Goal: Complete application form: Complete application form

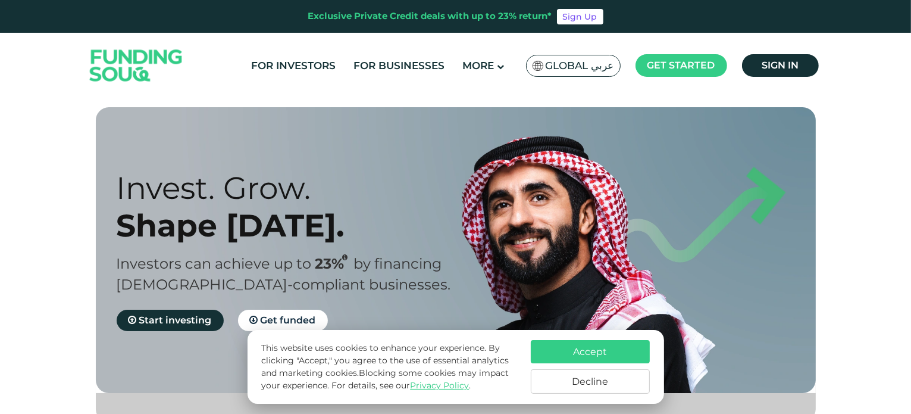
click at [576, 66] on span "Global عربي" at bounding box center [580, 66] width 68 height 14
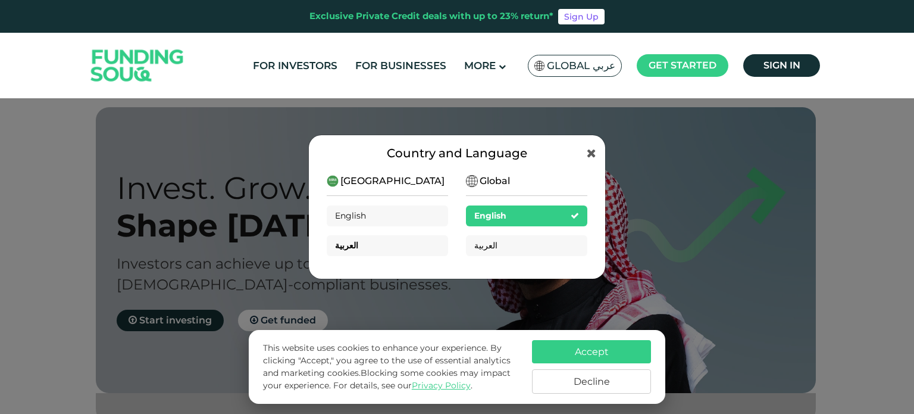
click at [388, 244] on div "العربية" at bounding box center [387, 245] width 121 height 21
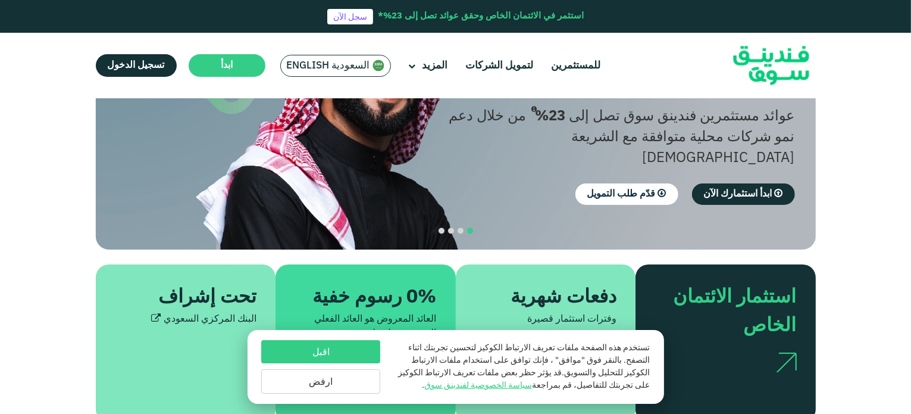
scroll to position [179, 0]
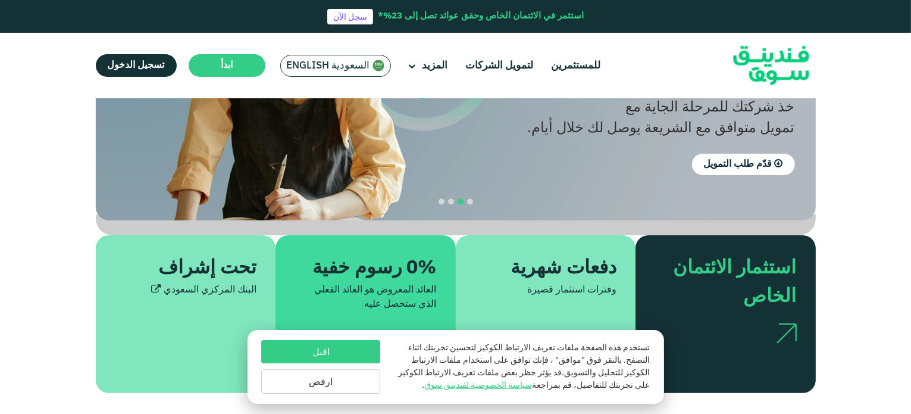
click at [342, 354] on button "اقبل" at bounding box center [320, 351] width 119 height 23
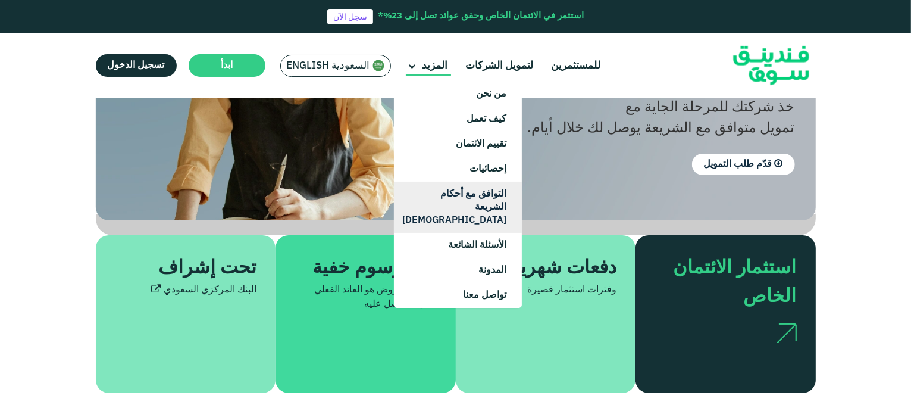
click at [470, 202] on link "التوافق مع أحكام الشريعة [DEMOGRAPHIC_DATA]" at bounding box center [458, 207] width 128 height 51
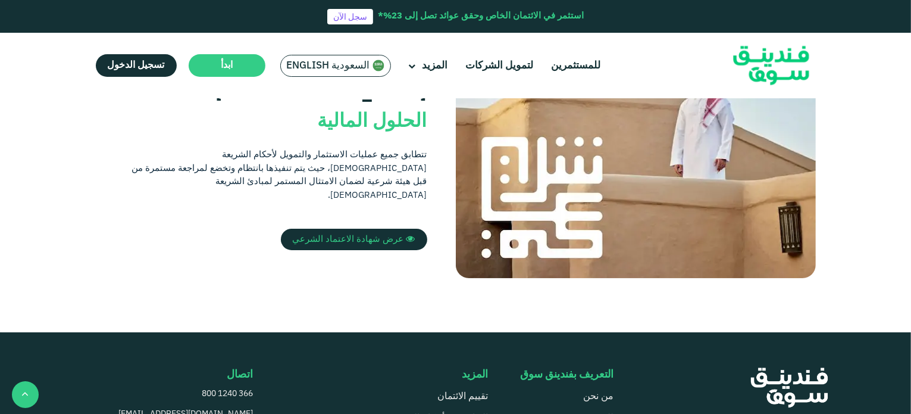
scroll to position [357, 0]
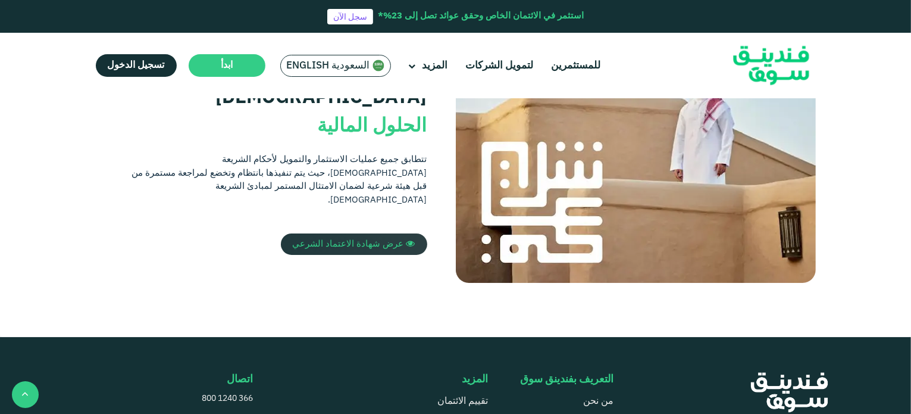
click at [379, 240] on span "عرض شهادة الاعتماد الشرعي" at bounding box center [348, 244] width 111 height 8
click at [495, 64] on link "لتمويل الشركات" at bounding box center [500, 66] width 74 height 20
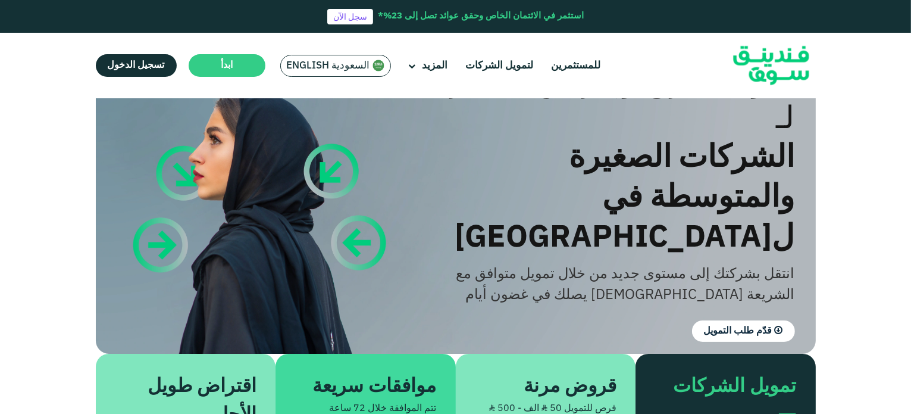
scroll to position [119, 0]
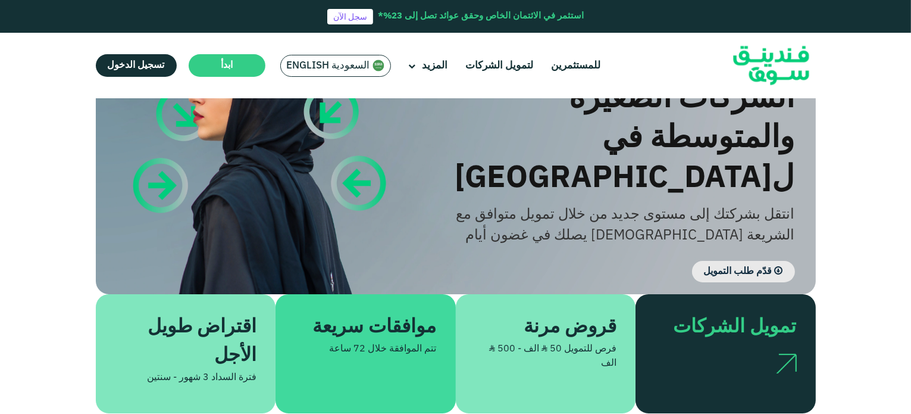
click at [705, 261] on link "قدّم طلب التمويل" at bounding box center [743, 271] width 103 height 21
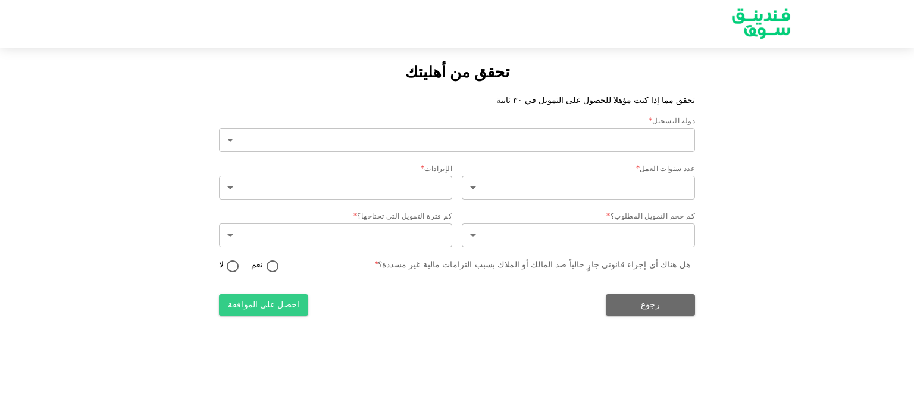
type input "2"
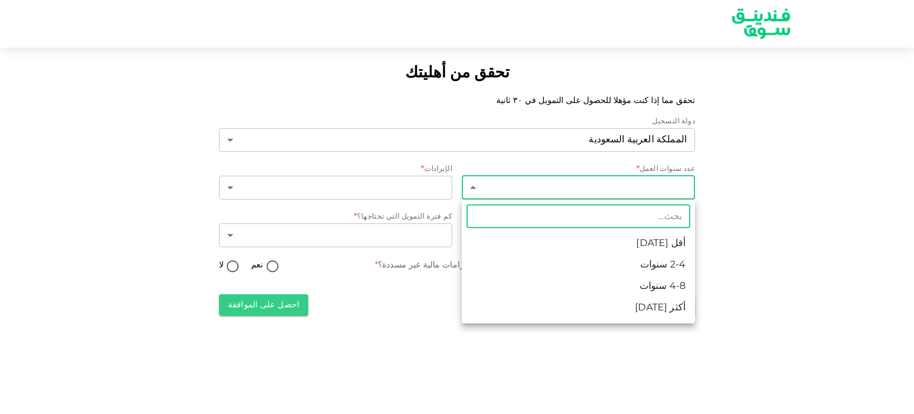
click at [666, 192] on body "تحقق من أهليتك تحقق مما إذا كنت مؤهلا للحصول على التمويل في ٣٠ ثانية دولة التسج…" at bounding box center [457, 207] width 914 height 414
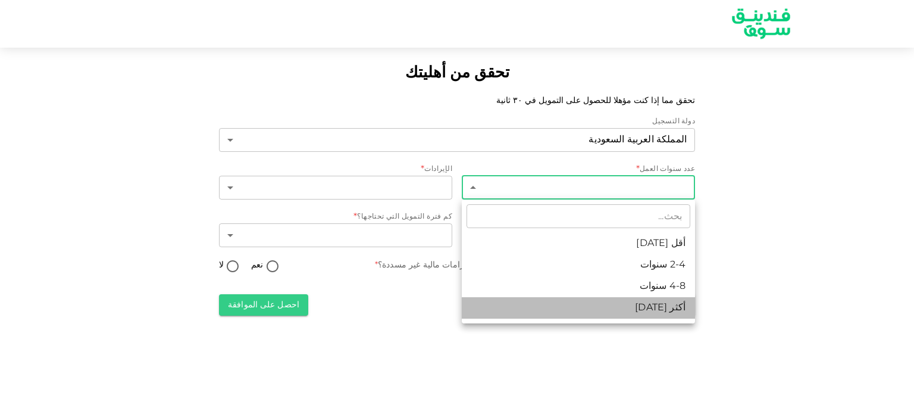
click at [660, 302] on li "أكثر [DATE]" at bounding box center [578, 307] width 233 height 21
type input "4"
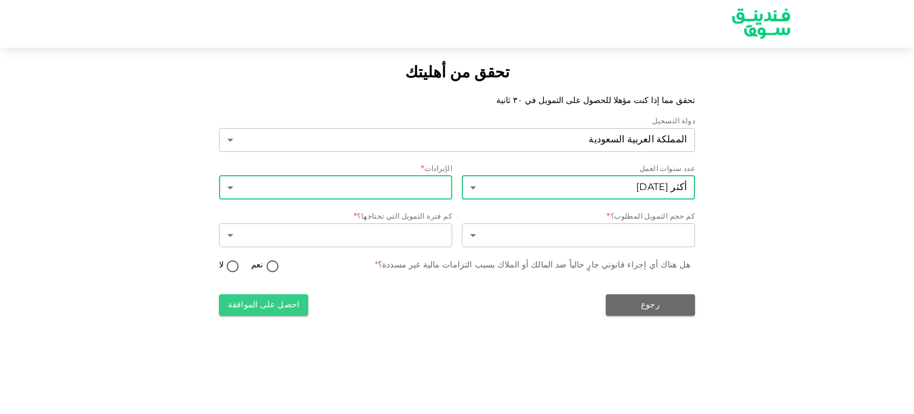
click at [382, 190] on body "تحقق من أهليتك تحقق مما إذا كنت مؤهلا للحصول على التمويل في ٣٠ ثانية دولة التسج…" at bounding box center [457, 207] width 914 height 414
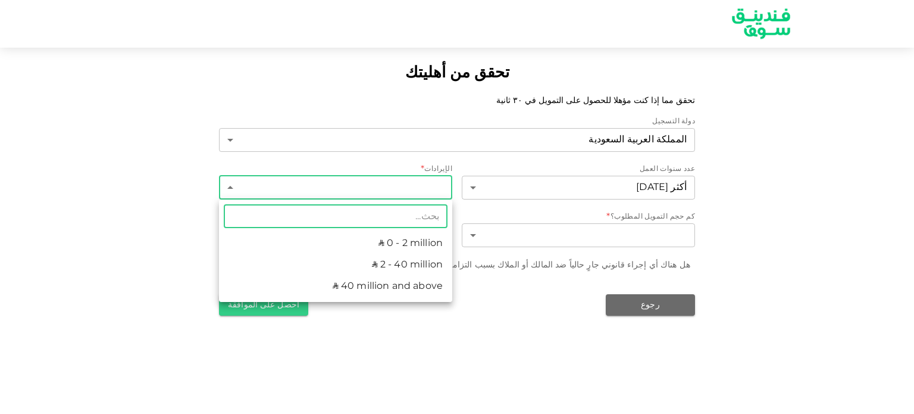
click at [383, 266] on li "ʢ 2 - 40 million" at bounding box center [335, 264] width 233 height 21
type input "2"
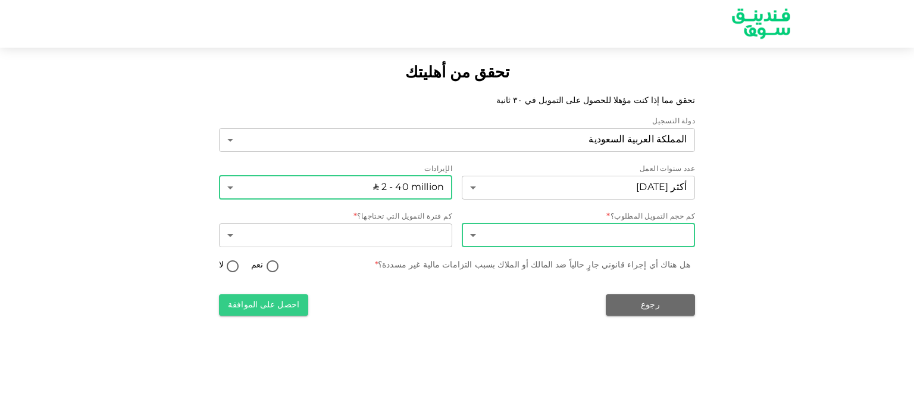
click at [564, 236] on body "تحقق من أهليتك تحقق مما إذا كنت مؤهلا للحصول على التمويل في ٣٠ ثانية دولة التسج…" at bounding box center [457, 207] width 914 height 414
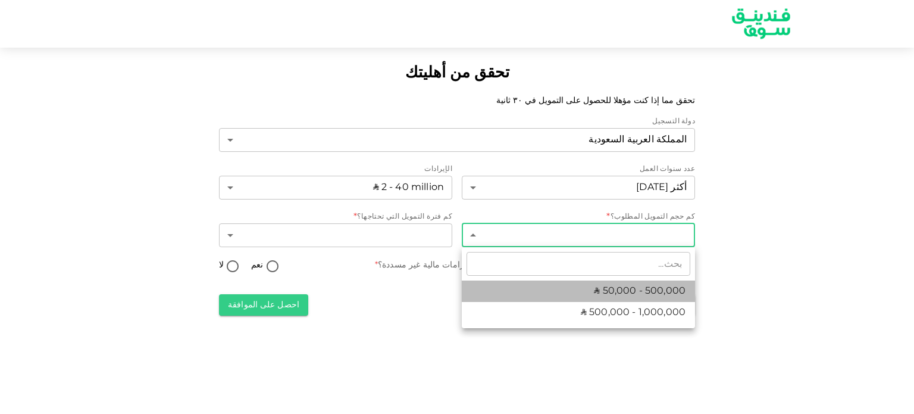
click at [594, 295] on li "ʢ 50,000 - 500,000" at bounding box center [578, 290] width 233 height 21
type input "1"
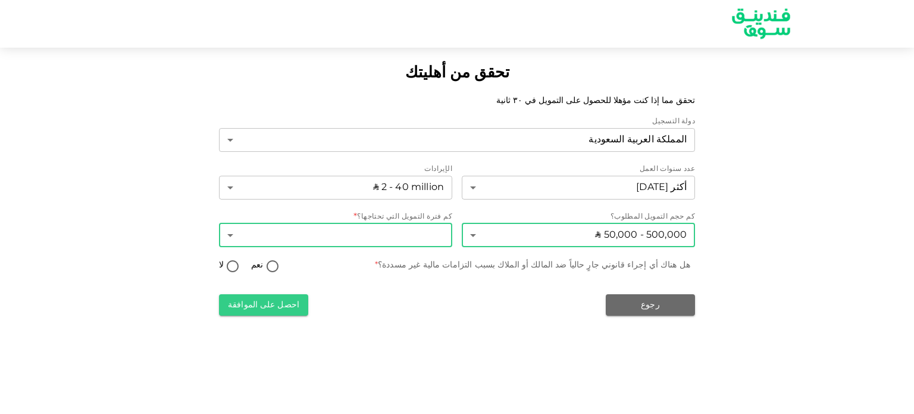
click at [340, 235] on body "تحقق من أهليتك تحقق مما إذا كنت مؤهلا للحصول على التمويل في ٣٠ ثانية دولة التسج…" at bounding box center [457, 207] width 914 height 414
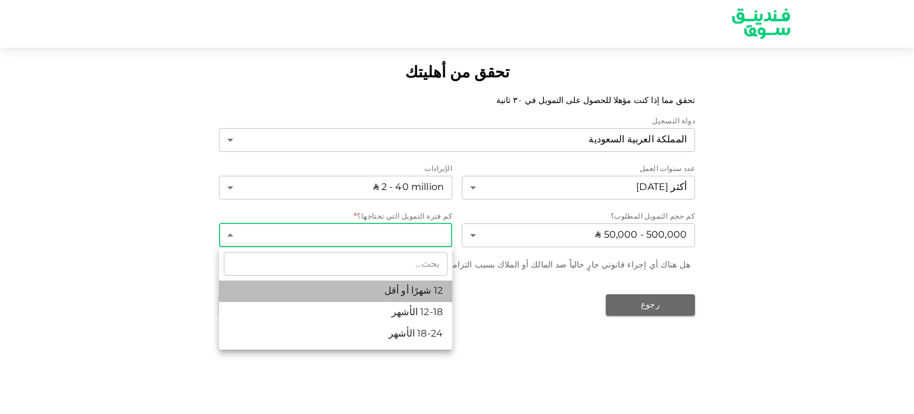
click at [354, 289] on li "12 شهرًا أو أقل" at bounding box center [335, 290] width 233 height 21
type input "1"
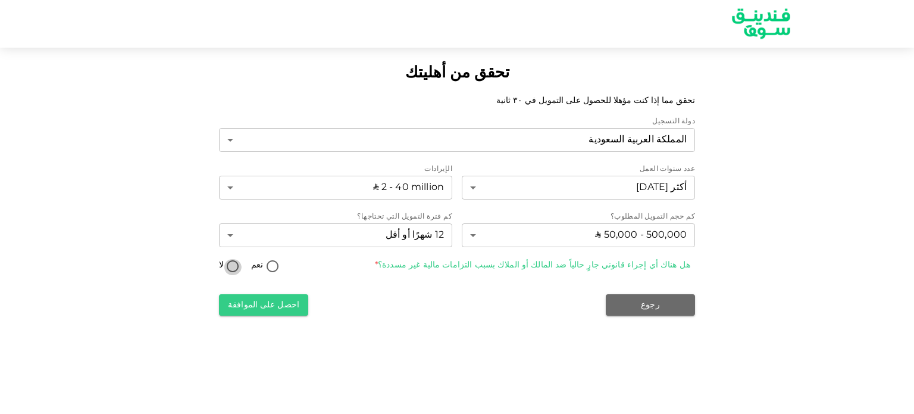
click at [229, 264] on input "لا" at bounding box center [233, 267] width 18 height 16
radio input "true"
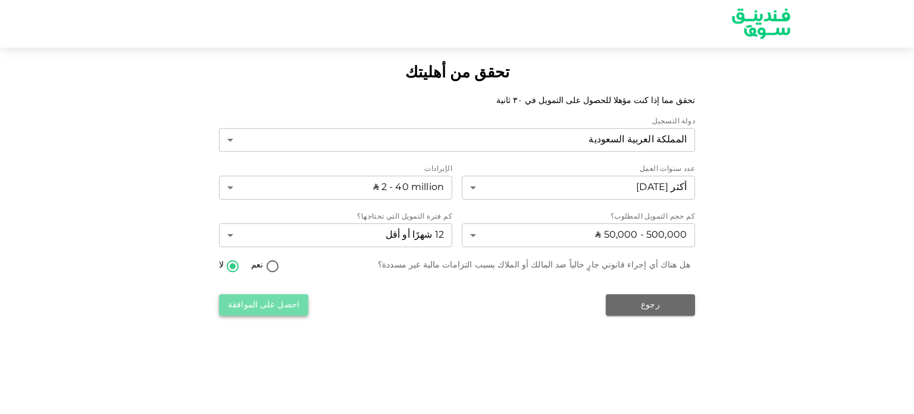
click at [249, 306] on button "احصل على الموافقة" at bounding box center [263, 304] width 89 height 21
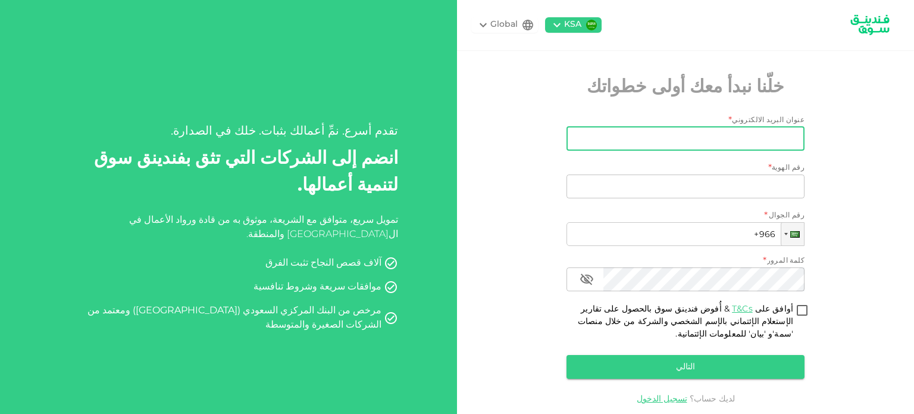
click at [722, 143] on input "عنوان البريد الالكتروني" at bounding box center [692, 139] width 225 height 24
type input "[EMAIL_ADDRESS][DOMAIN_NAME]"
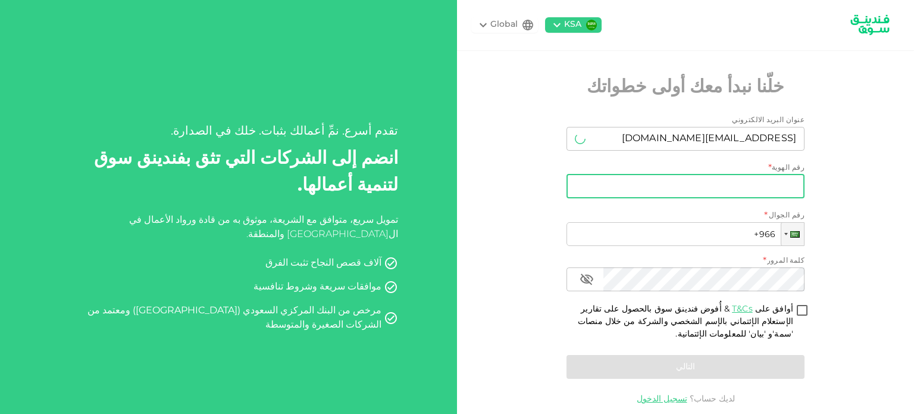
click at [696, 195] on input "رقم الهوية" at bounding box center [686, 186] width 238 height 24
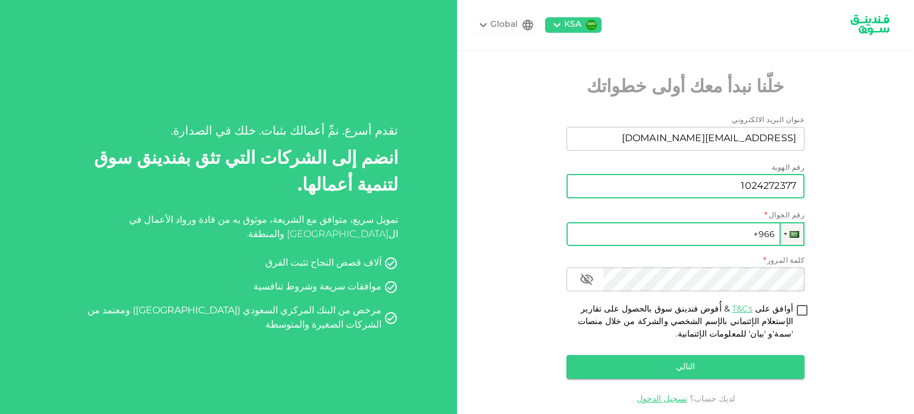
type input "1024272377"
click at [705, 237] on input "+966" at bounding box center [686, 234] width 238 height 24
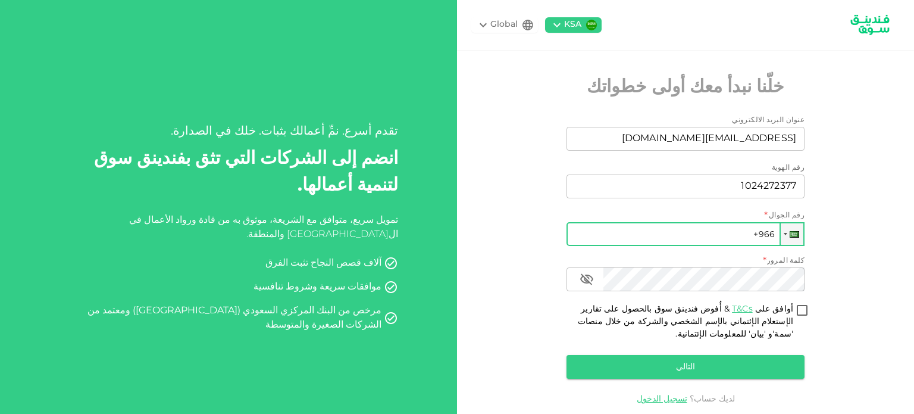
click at [705, 236] on input "+966" at bounding box center [686, 234] width 238 height 24
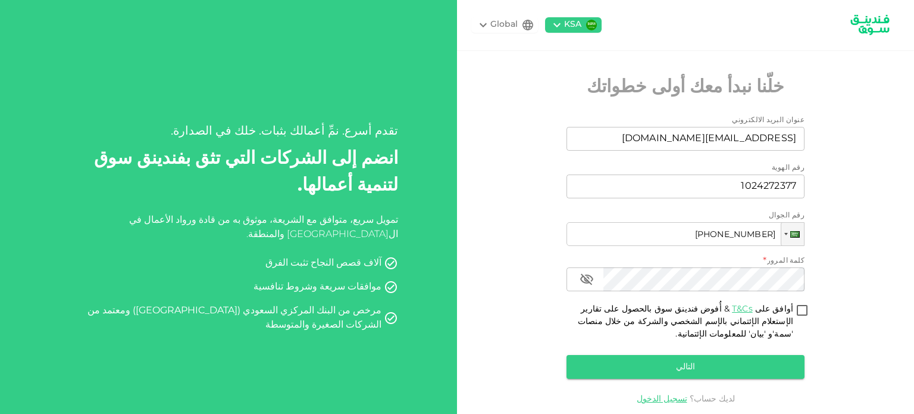
type input "[PHONE_NUMBER]"
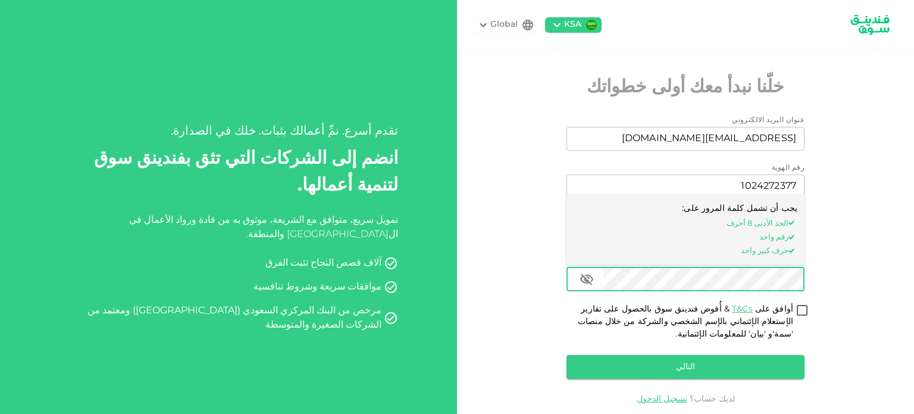
click at [804, 314] on input "أوافق على T&Cs & أُفوض فندينق سوق بالحصول على تقارير الإستعلام الإئتماني بالإسم…" at bounding box center [803, 311] width 18 height 16
checkbox input "true"
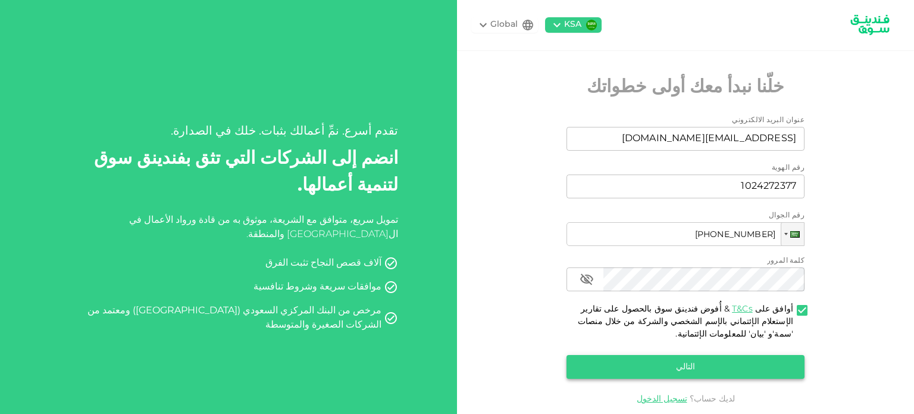
click at [758, 363] on button "التالي" at bounding box center [686, 367] width 238 height 24
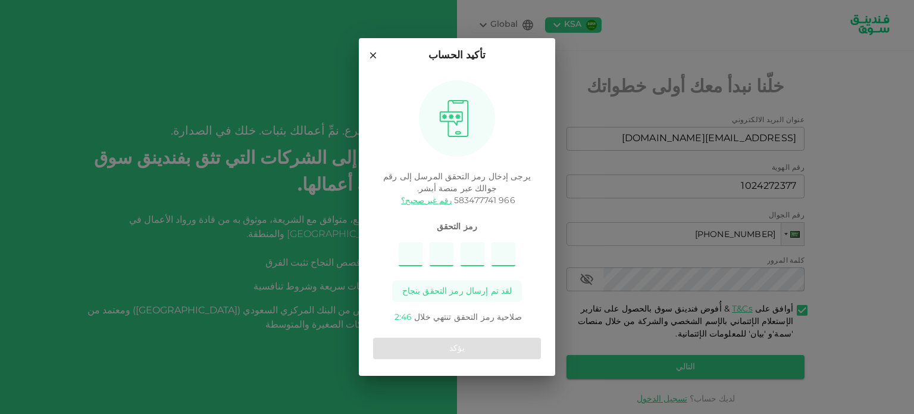
type input "7"
type input "6"
type input "3"
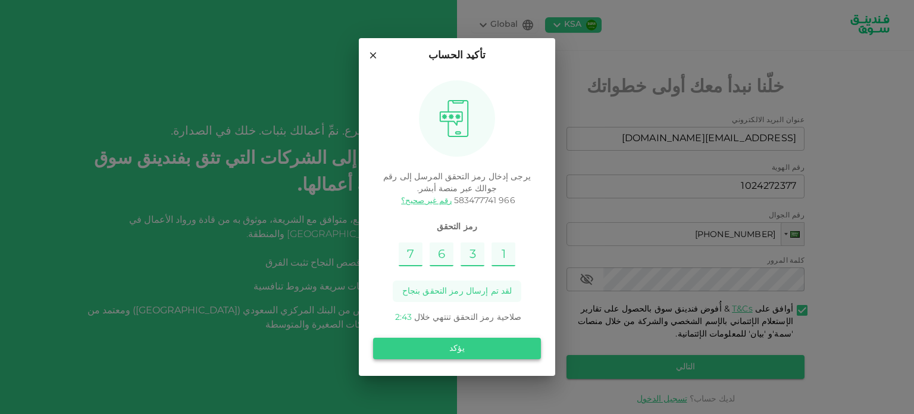
type input "1"
click at [469, 357] on button "يؤكد" at bounding box center [457, 348] width 168 height 21
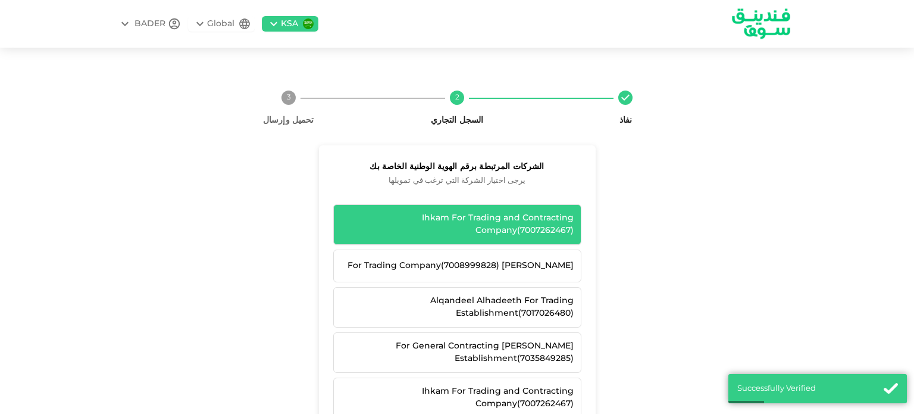
click at [486, 233] on div "Ihkam For Trading and Contracting Company ( 7007262467 )" at bounding box center [457, 224] width 233 height 25
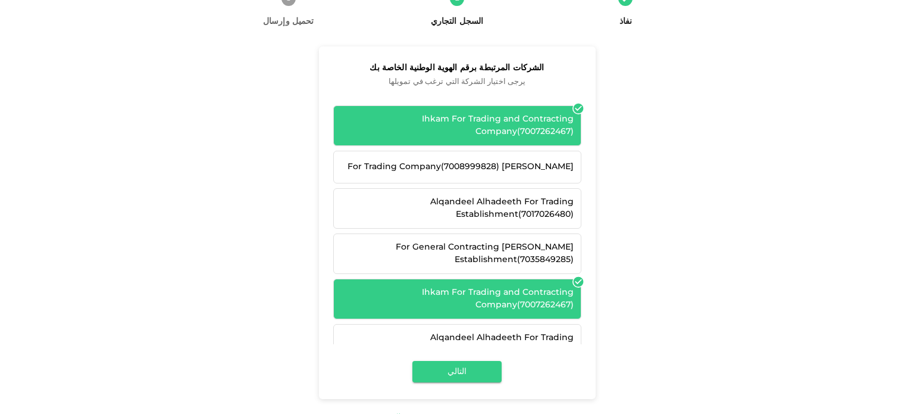
scroll to position [119, 0]
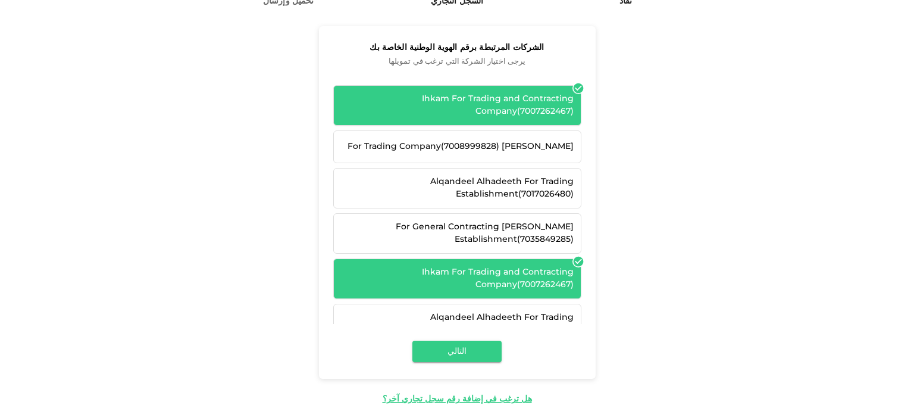
click at [474, 348] on button "التالي" at bounding box center [457, 351] width 89 height 21
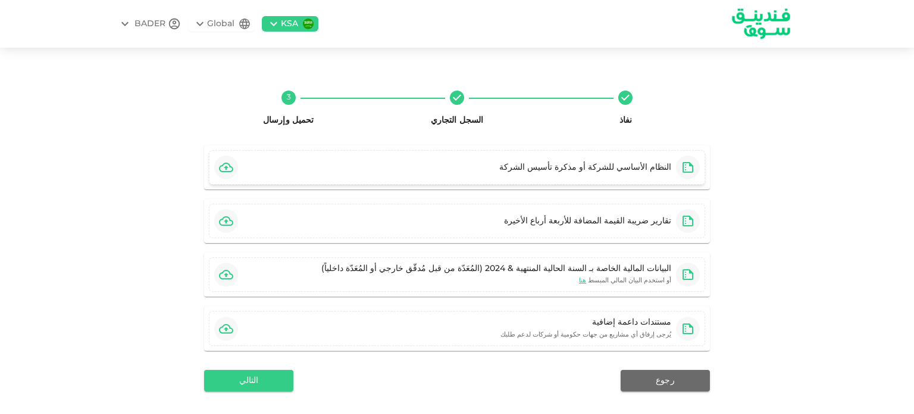
click at [426, 167] on div "النظام الأساسي للشركة أو مذكرة تأسيس الشركة" at bounding box center [457, 167] width 496 height 35
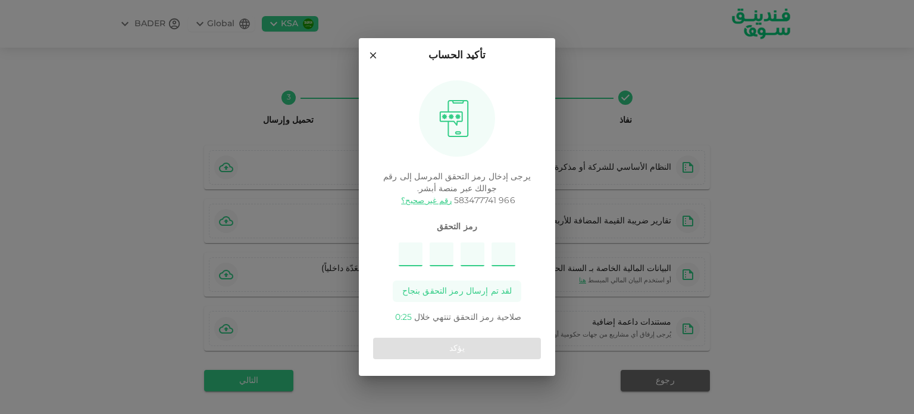
click at [372, 56] on icon at bounding box center [373, 55] width 7 height 7
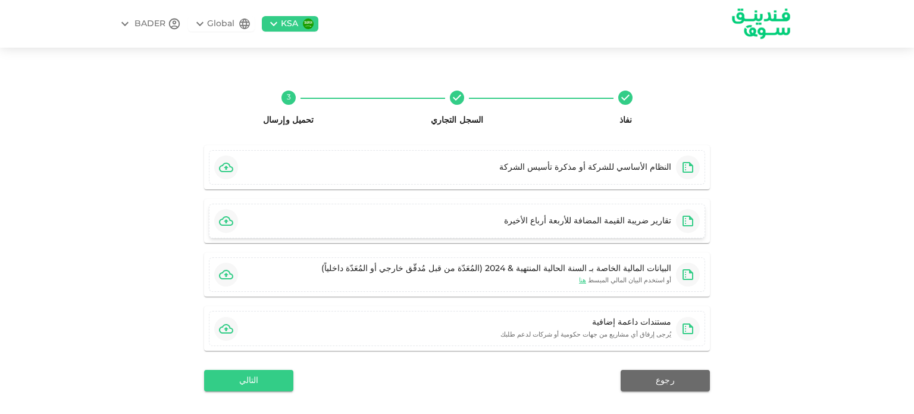
click at [345, 226] on div "تقارير ضريبة القيمة المضافة للأربعة أرباع الأخيرة" at bounding box center [457, 221] width 496 height 35
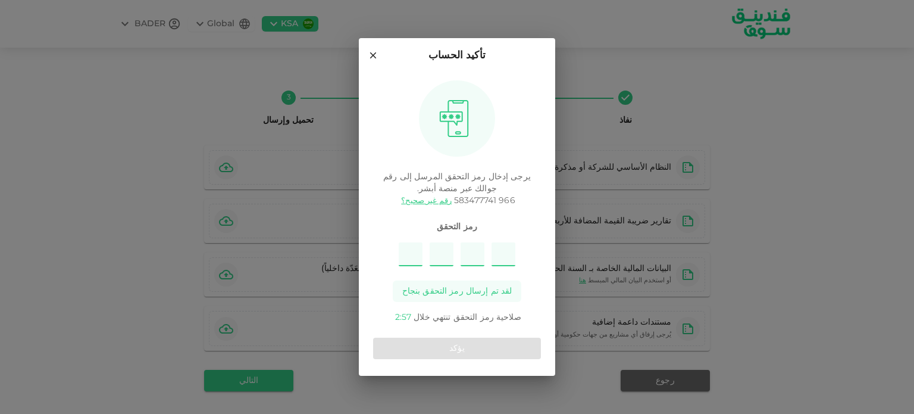
click at [414, 254] on input "Please enter OTP character 1" at bounding box center [411, 254] width 24 height 24
type input "6"
type input "4"
type input "2"
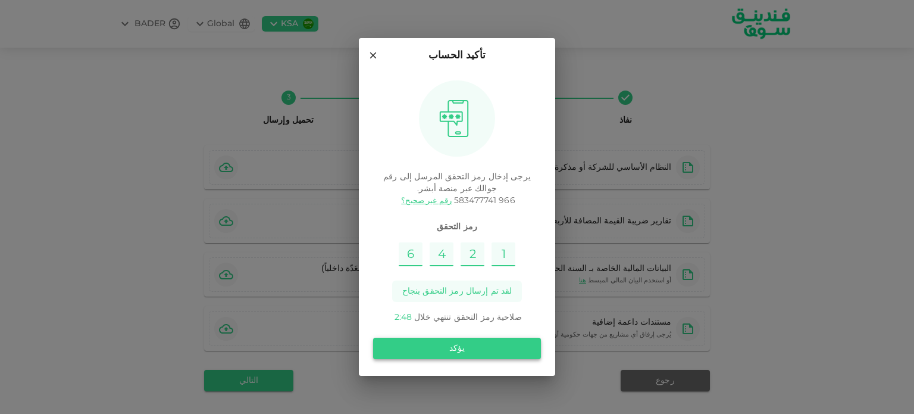
type input "1"
click at [410, 345] on button "يؤكد" at bounding box center [457, 348] width 168 height 21
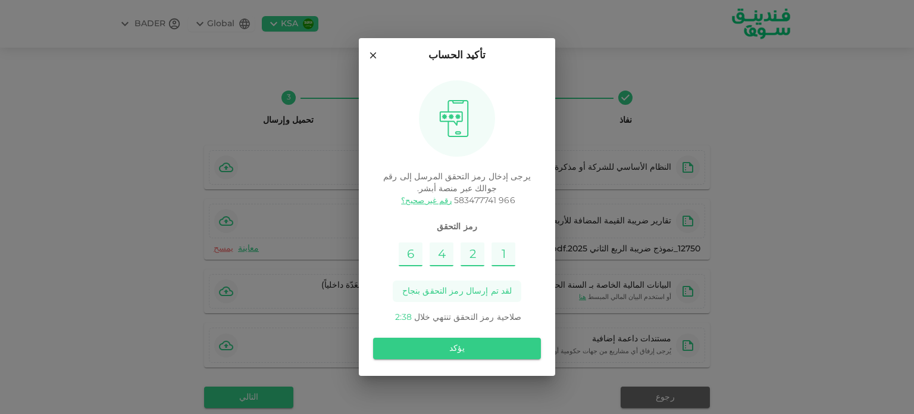
click at [410, 345] on button "يؤكد" at bounding box center [457, 348] width 168 height 21
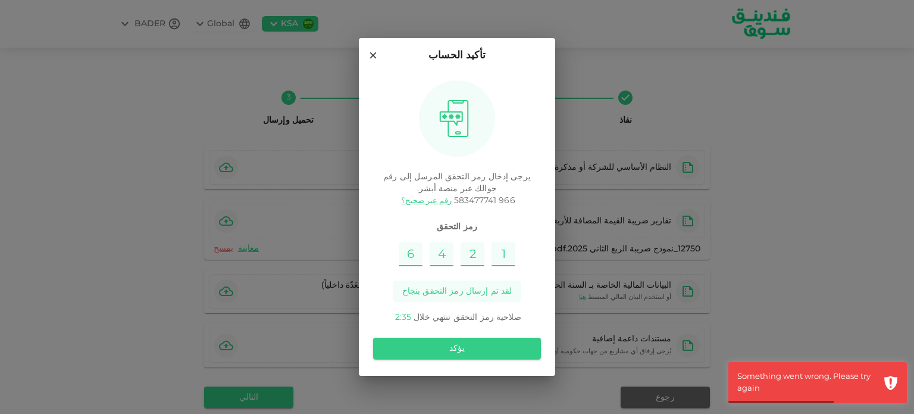
click at [375, 57] on icon at bounding box center [373, 55] width 7 height 7
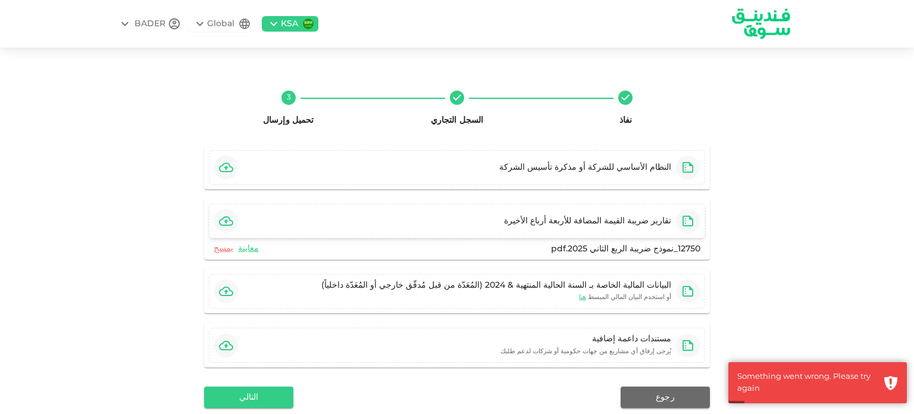
click at [233, 226] on icon "button" at bounding box center [226, 221] width 14 height 14
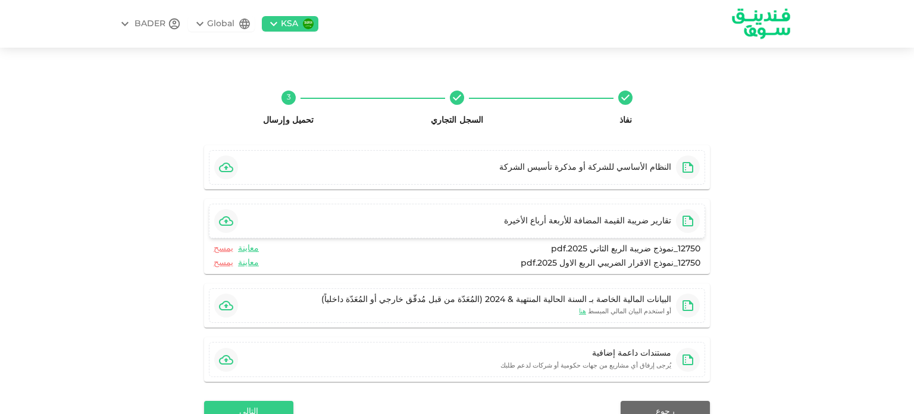
click at [232, 218] on icon "button" at bounding box center [226, 221] width 14 height 14
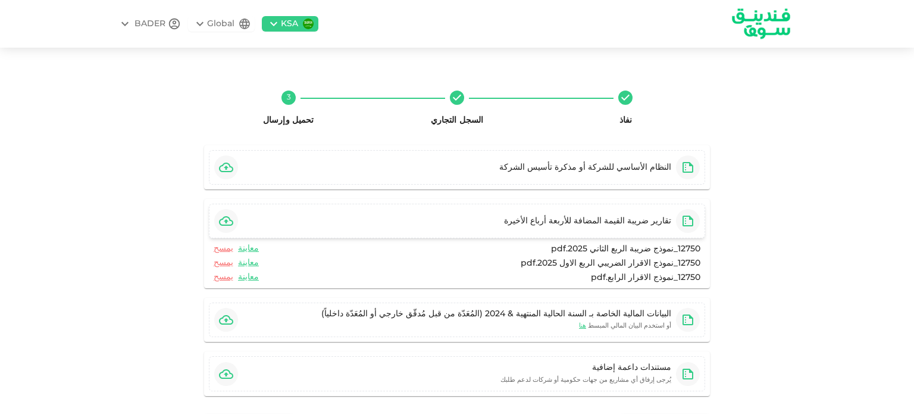
click at [229, 216] on icon "button" at bounding box center [226, 221] width 14 height 10
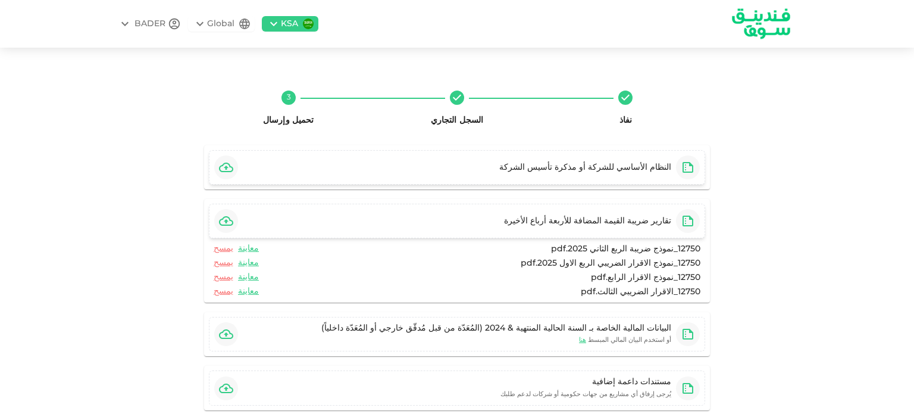
click at [249, 169] on div "النظام الأساسي للشركة أو مذكرة تأسيس الشركة" at bounding box center [457, 167] width 496 height 35
click at [233, 332] on icon "button" at bounding box center [226, 334] width 14 height 14
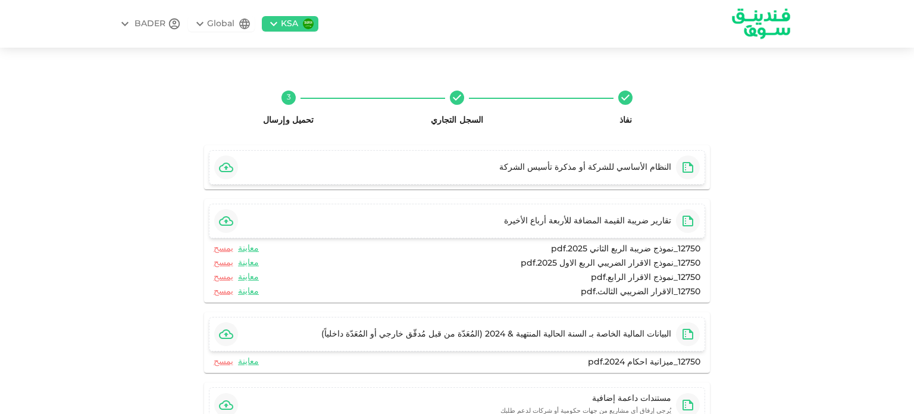
click at [617, 172] on div "النظام الأساسي للشركة أو مذكرة تأسيس الشركة" at bounding box center [585, 167] width 172 height 12
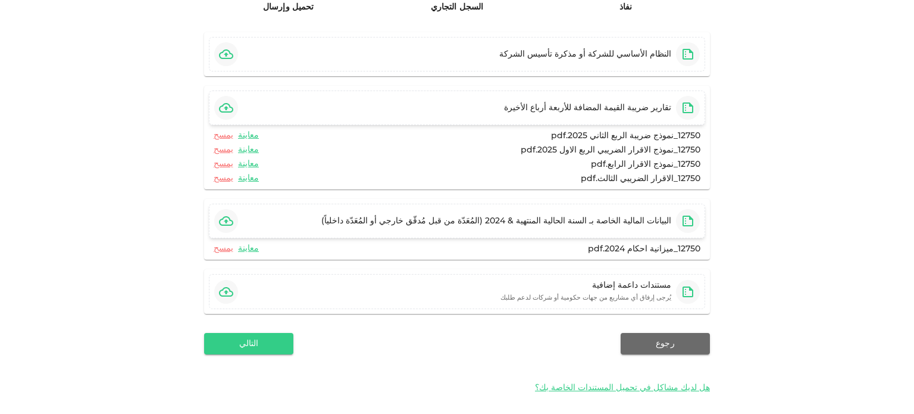
scroll to position [119, 0]
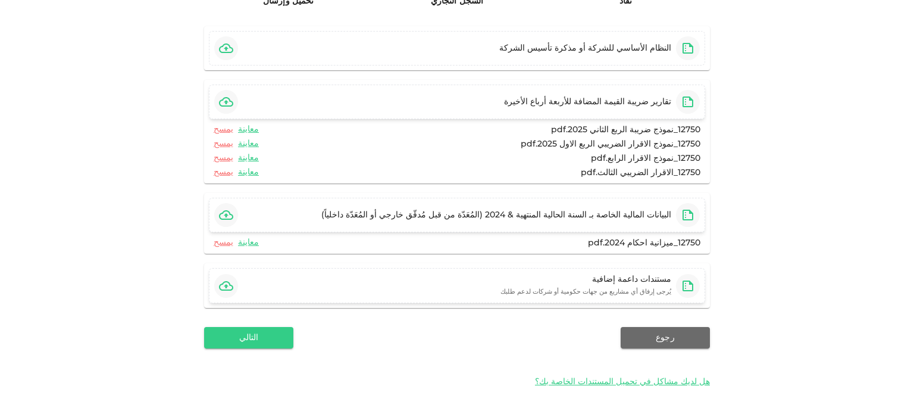
click at [557, 292] on small "يُرجى إرفاق أي مشاريع من جهات حكومية أو شركات لدعم طلبك" at bounding box center [586, 292] width 171 height 6
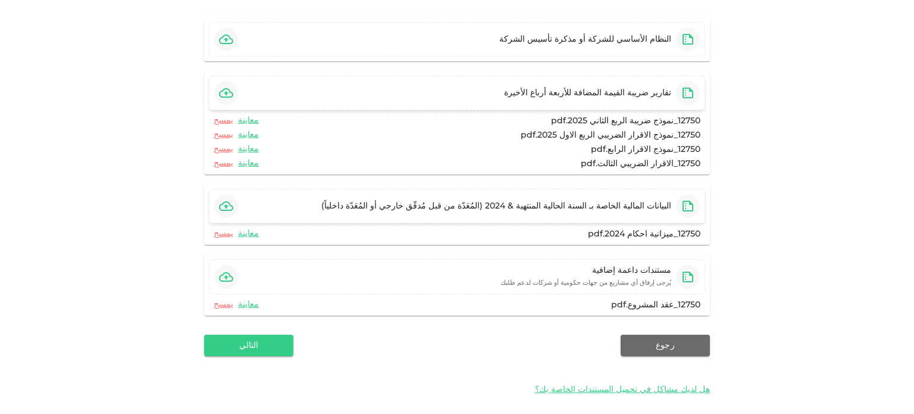
scroll to position [136, 0]
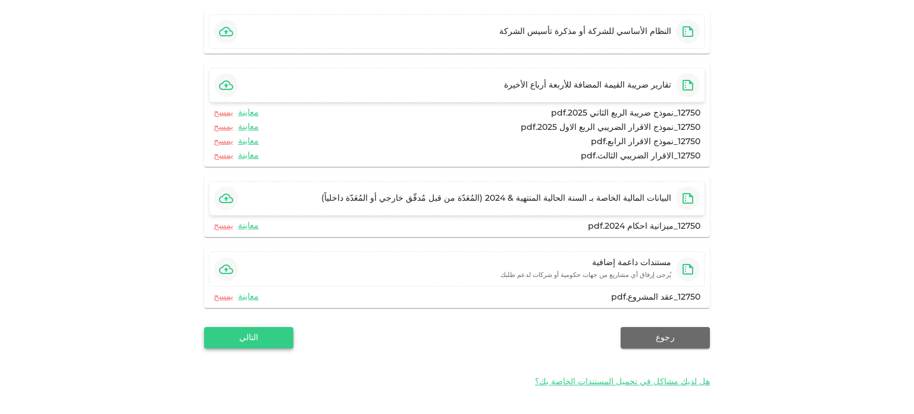
click at [288, 338] on button "التالي" at bounding box center [248, 337] width 89 height 21
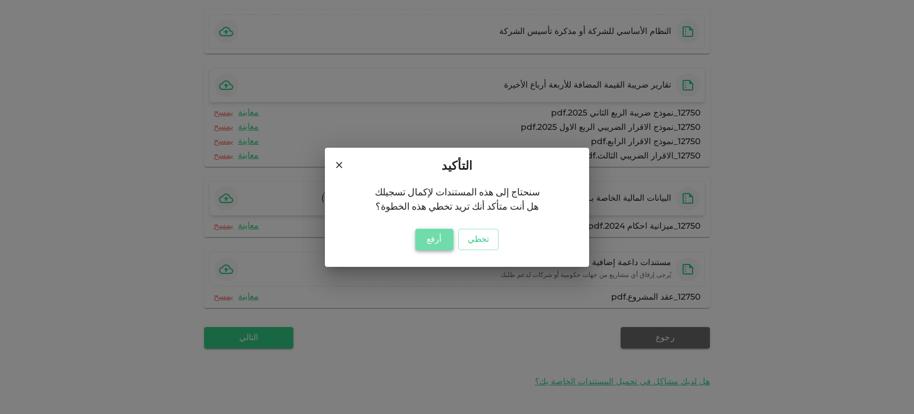
click at [443, 242] on button "أرفع" at bounding box center [435, 239] width 38 height 21
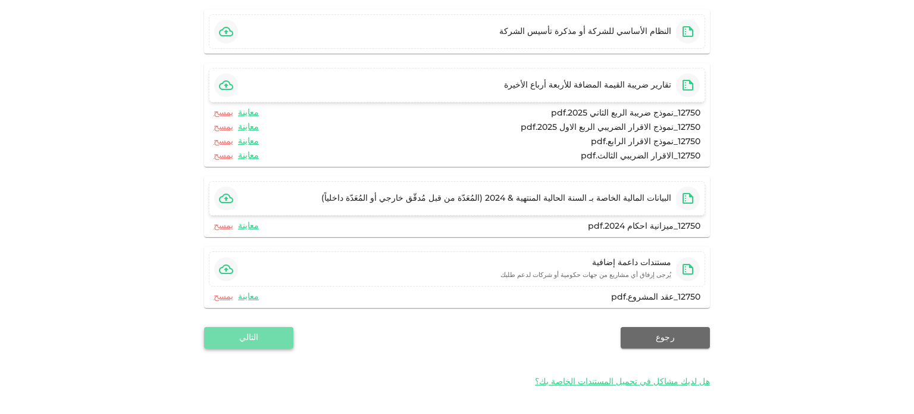
click at [283, 328] on button "التالي" at bounding box center [248, 337] width 89 height 21
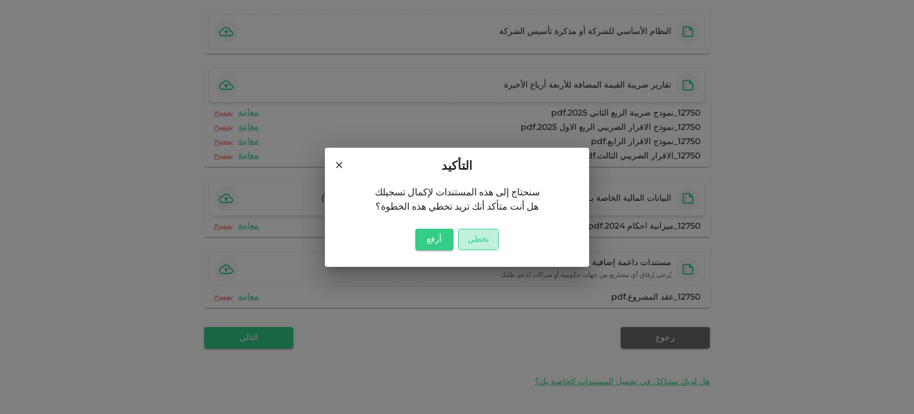
click at [476, 239] on button "تخطي" at bounding box center [478, 239] width 40 height 21
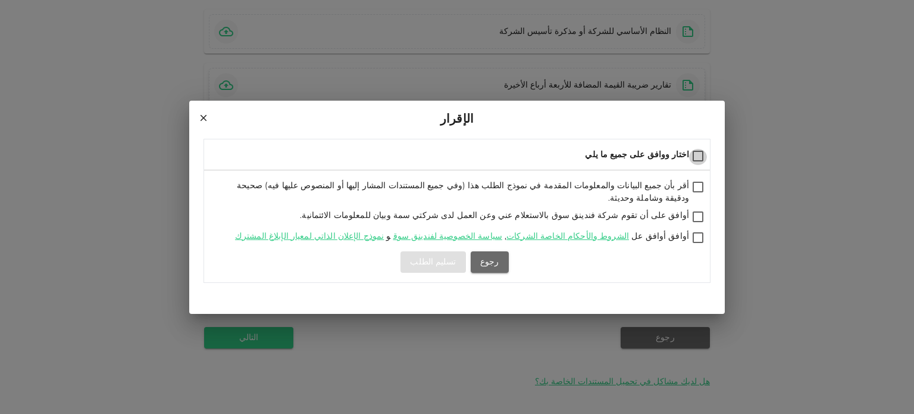
click at [704, 158] on input "اختار ووافق على جميع ما يلي" at bounding box center [698, 157] width 18 height 16
checkbox input "true"
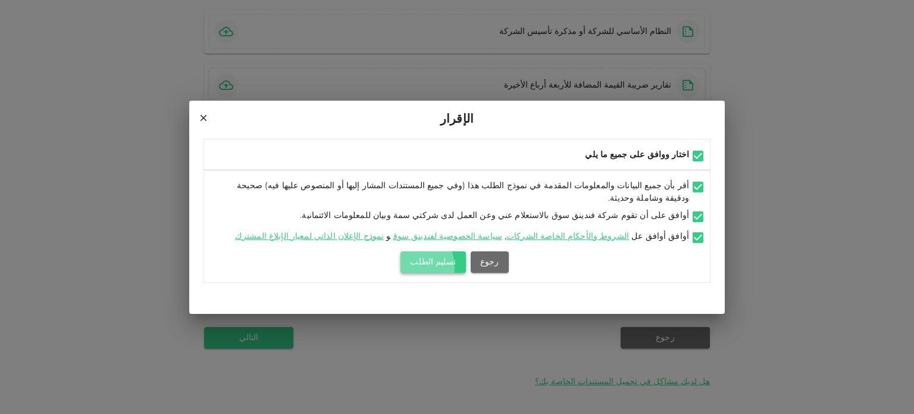
click at [417, 263] on button "تسليم الطلب" at bounding box center [433, 261] width 65 height 21
